Goal: Check status: Check status

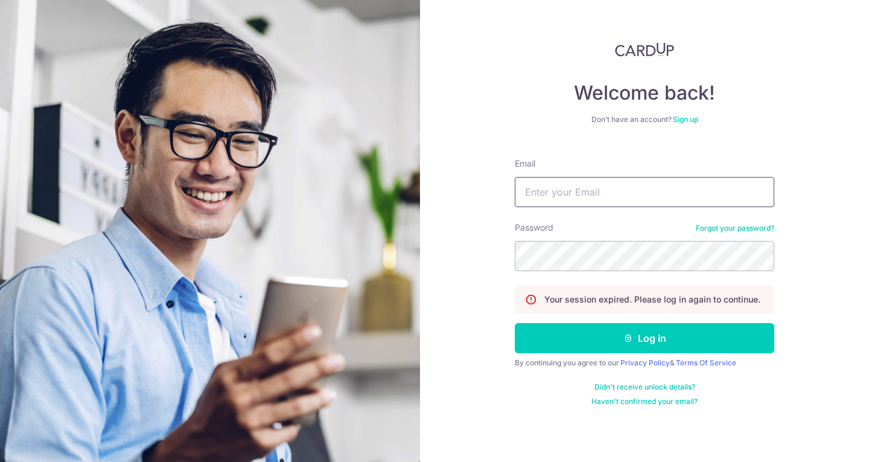
drag, startPoint x: 0, startPoint y: 0, endPoint x: 581, endPoint y: 192, distance: 611.6
click at [581, 193] on input "Email" at bounding box center [645, 192] width 260 height 30
type input "[EMAIL_ADDRESS][DOMAIN_NAME]"
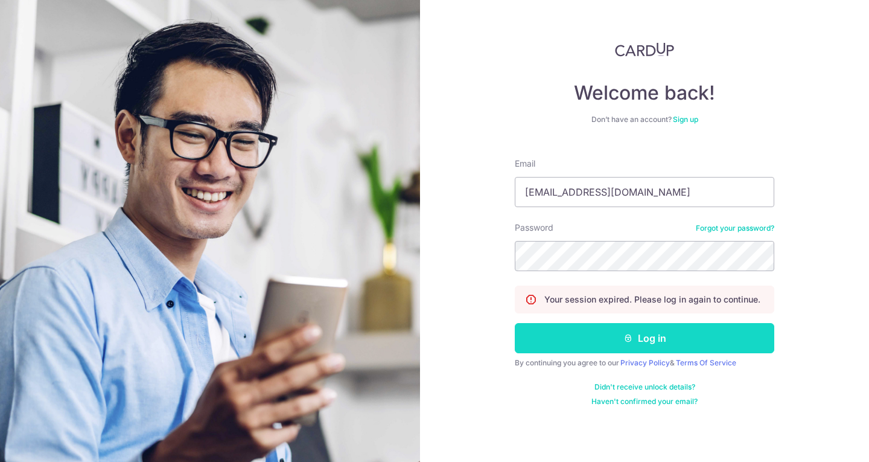
click at [611, 336] on button "Log in" at bounding box center [645, 338] width 260 height 30
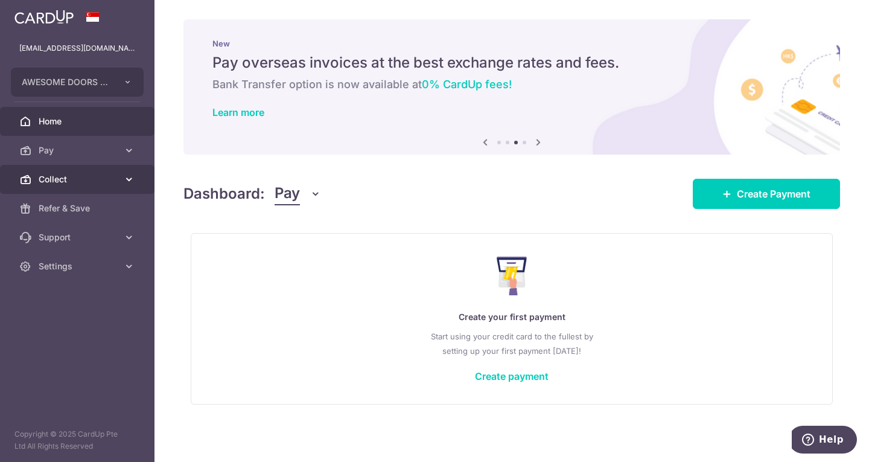
click at [62, 177] on span "Collect" at bounding box center [79, 179] width 80 height 12
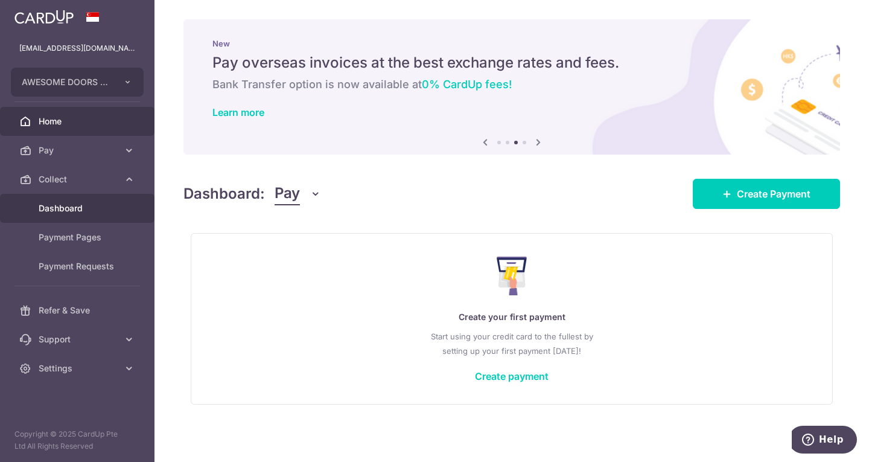
click at [59, 212] on span "Dashboard" at bounding box center [79, 208] width 80 height 12
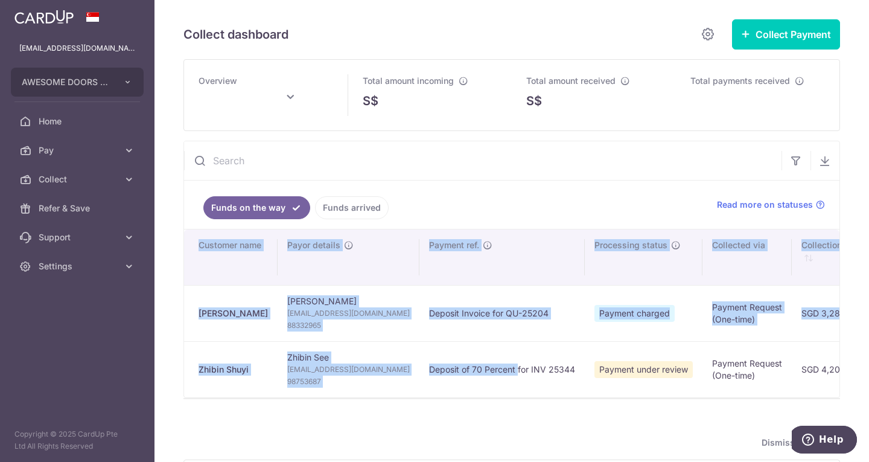
drag, startPoint x: 474, startPoint y: 397, endPoint x: 697, endPoint y: 400, distance: 223.4
click at [697, 397] on div "Search: Customer name Payor details Payment ref. Processing status Collected vi…" at bounding box center [512, 313] width 656 height 168
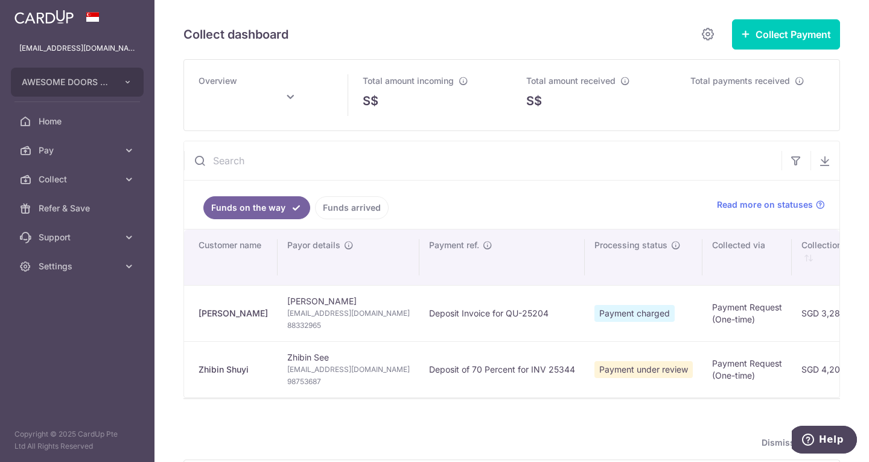
click at [585, 393] on td "Payment under review" at bounding box center [644, 369] width 118 height 56
type input "October 2025"
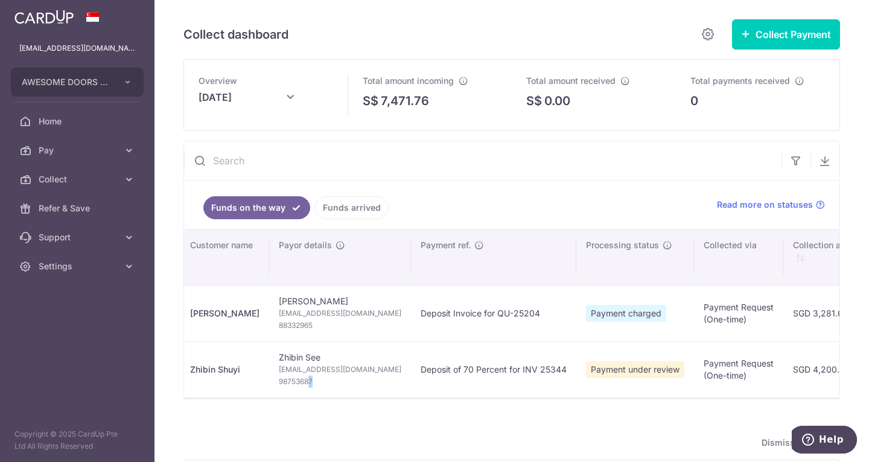
click at [317, 395] on td "Zhibin See Zhibin.shuyi@gmail.com 98753687" at bounding box center [340, 369] width 142 height 56
click at [353, 411] on div at bounding box center [512, 405] width 657 height 12
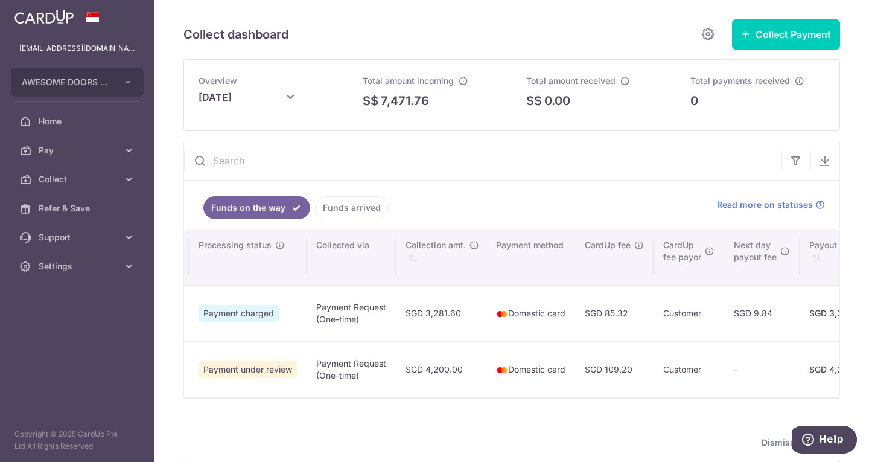
scroll to position [0, 0]
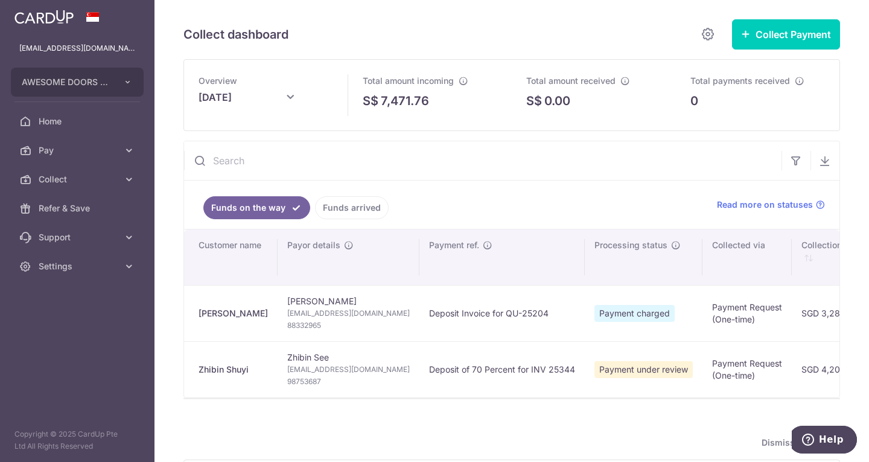
click at [461, 446] on div "Dismiss guide" at bounding box center [512, 442] width 657 height 14
click at [227, 368] on div "Zhibin Shuyi" at bounding box center [233, 369] width 69 height 12
click at [316, 368] on span "Zhibin.shuyi@gmail.com" at bounding box center [348, 369] width 123 height 12
click at [460, 379] on td "Deposit of 70 Percent for INV 25344" at bounding box center [502, 369] width 165 height 56
